Goal: Information Seeking & Learning: Learn about a topic

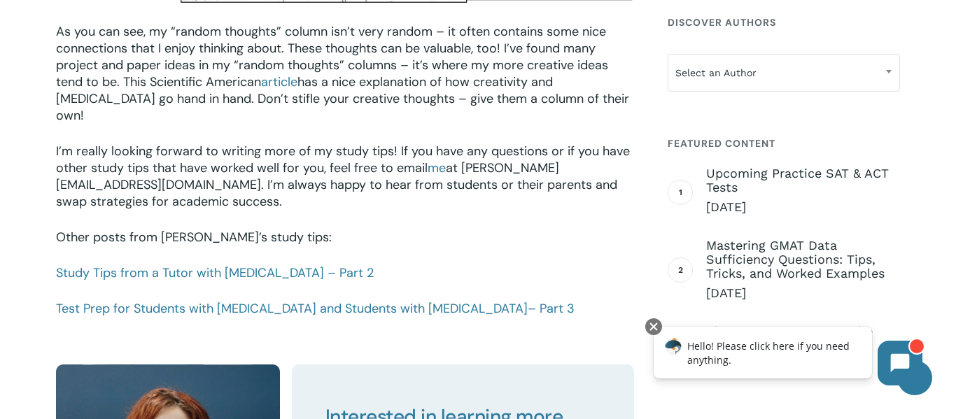
scroll to position [1975, 0]
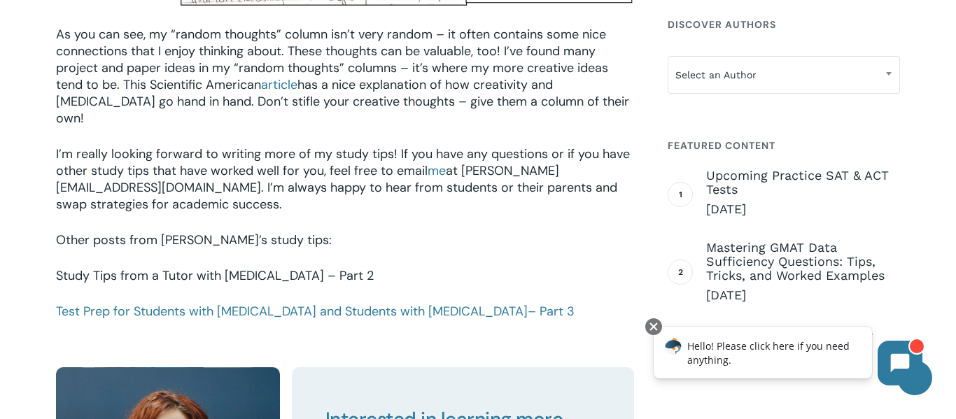
click at [285, 267] on link "Study Tips from a Tutor with [MEDICAL_DATA] – Part 2" at bounding box center [215, 275] width 318 height 17
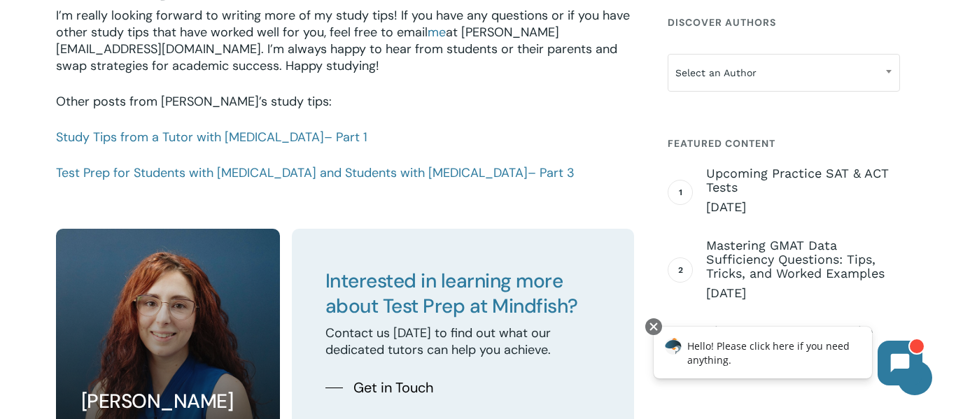
scroll to position [1648, 0]
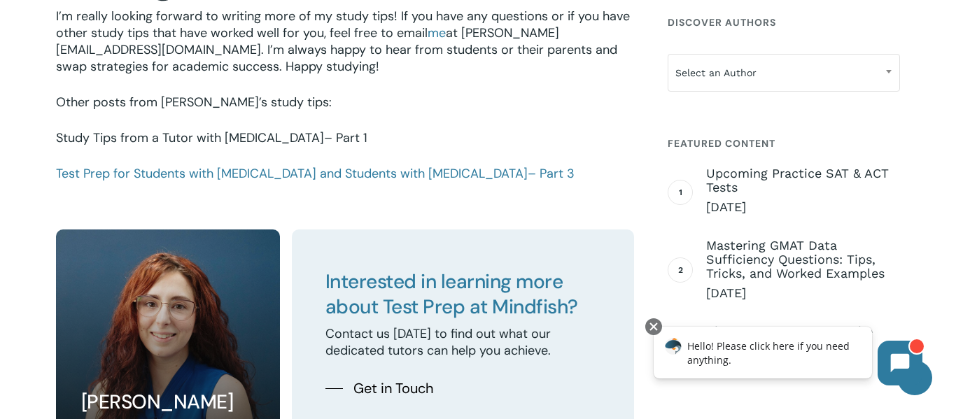
click at [243, 136] on link "Study Tips from a Tutor with [MEDICAL_DATA] – Part 1" at bounding box center [211, 137] width 311 height 17
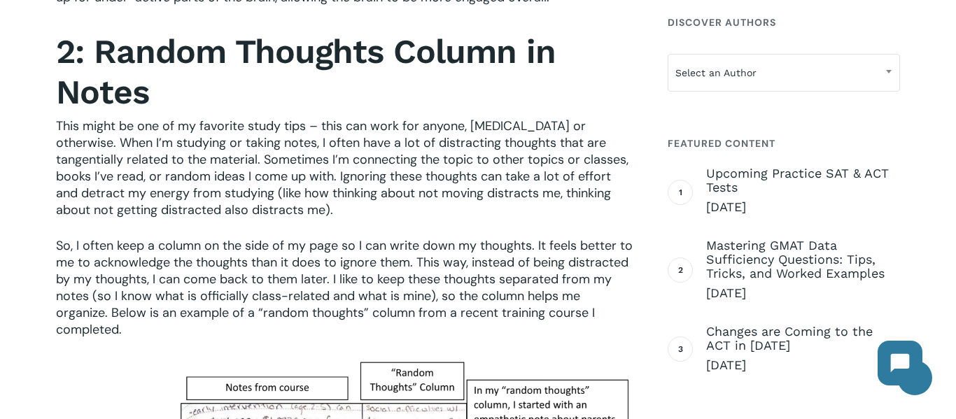
scroll to position [1288, 0]
